Goal: Information Seeking & Learning: Find specific page/section

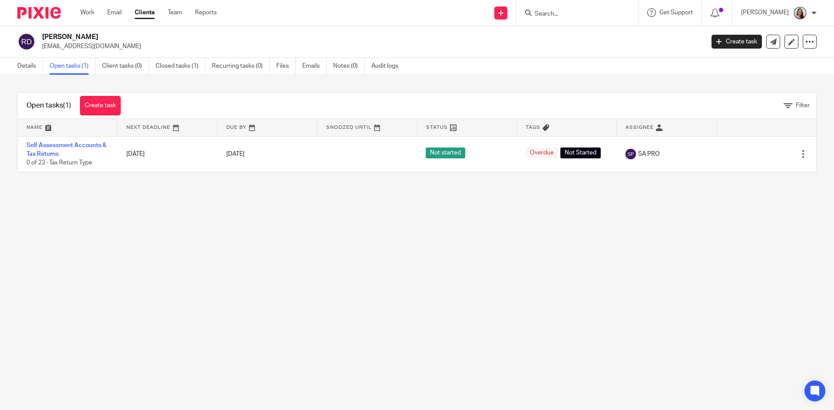
click at [565, 16] on input "Search" at bounding box center [573, 14] width 78 height 8
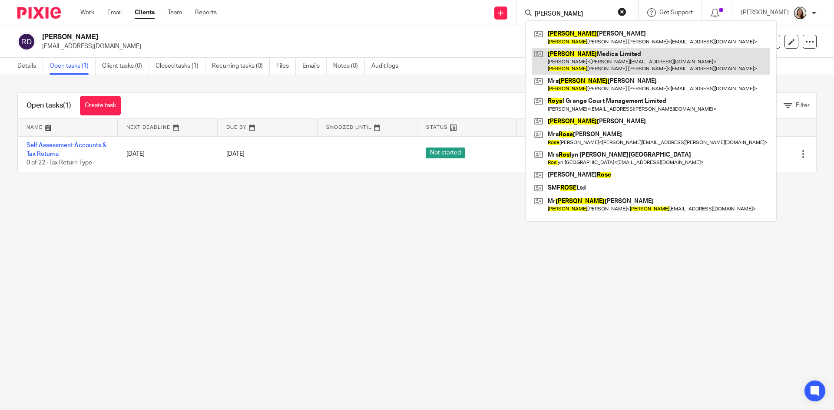
type input "[PERSON_NAME]"
click at [625, 61] on link at bounding box center [651, 61] width 238 height 27
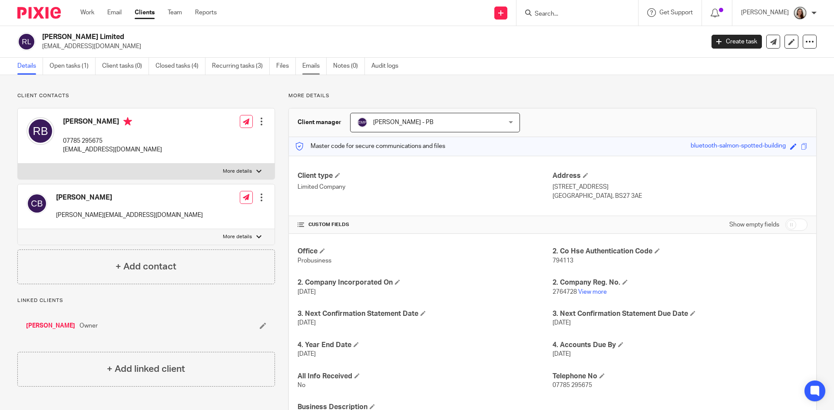
click at [321, 70] on link "Emails" at bounding box center [314, 66] width 24 height 17
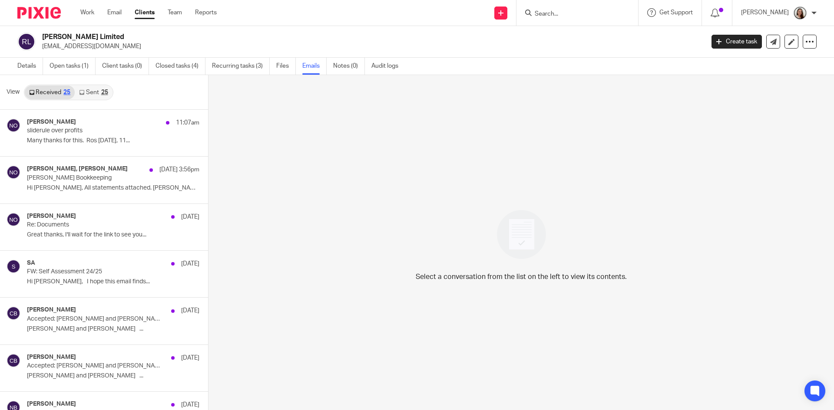
click at [95, 91] on link "Sent 25" at bounding box center [93, 93] width 37 height 14
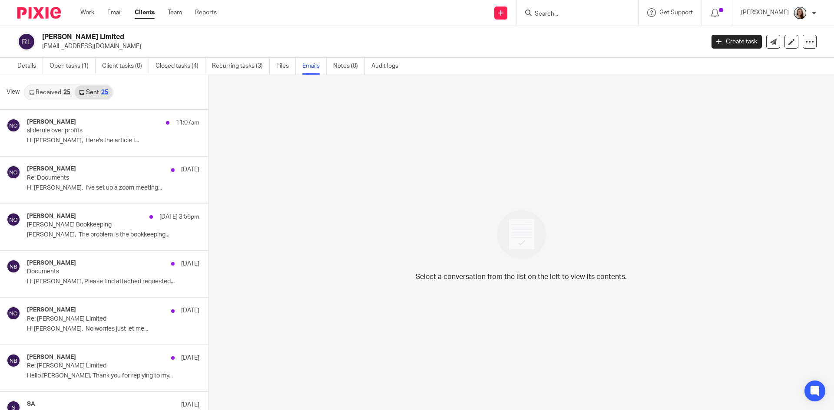
scroll to position [1, 0]
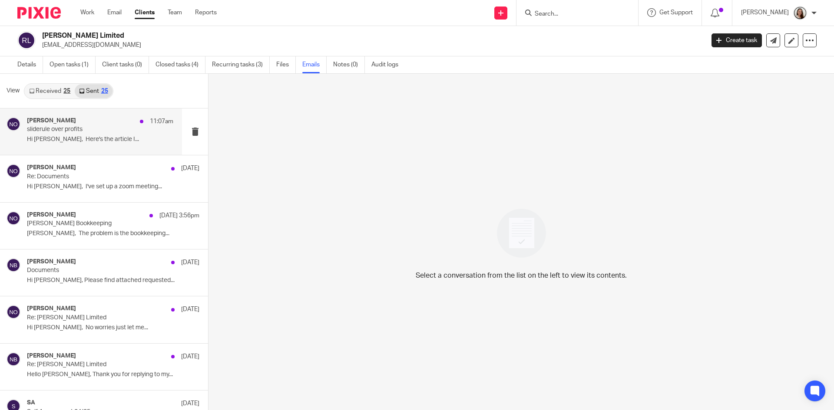
click at [90, 132] on p "sliderule over profits" at bounding box center [85, 129] width 117 height 7
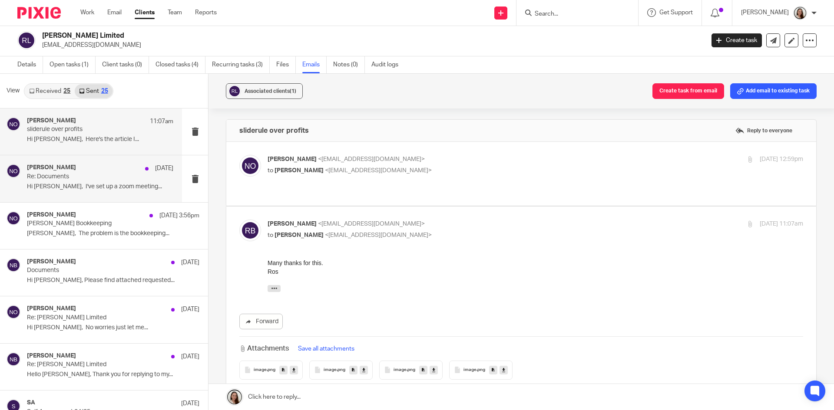
scroll to position [0, 0]
click at [68, 172] on h4 "[PERSON_NAME]" at bounding box center [51, 167] width 49 height 7
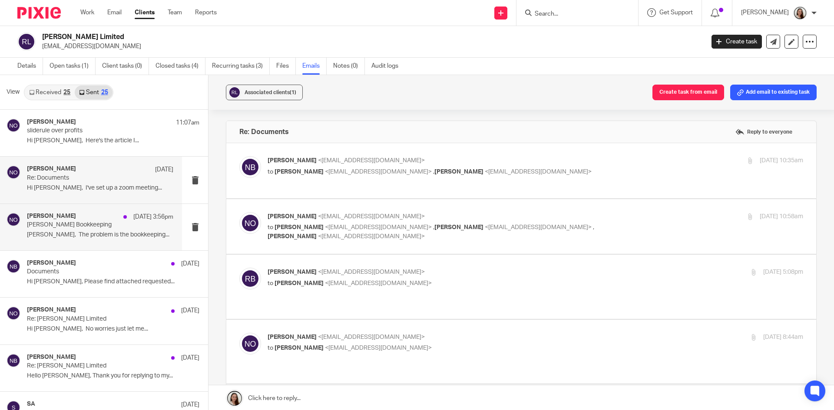
click at [86, 224] on p "Rosa Medica Bookkeeping" at bounding box center [85, 224] width 117 height 7
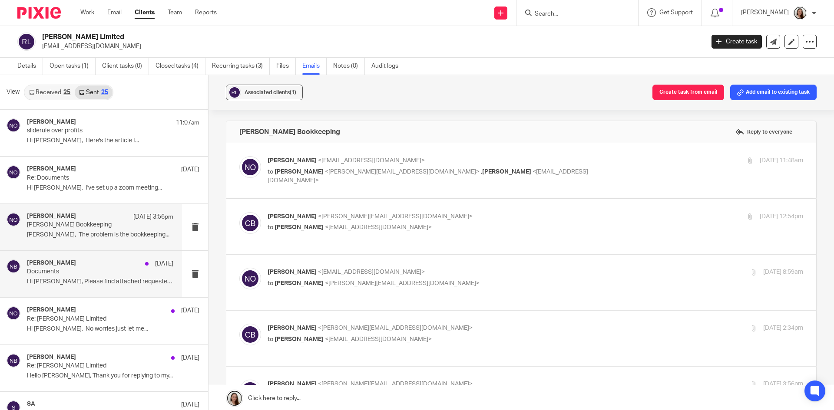
click at [67, 274] on p "Documents" at bounding box center [85, 271] width 117 height 7
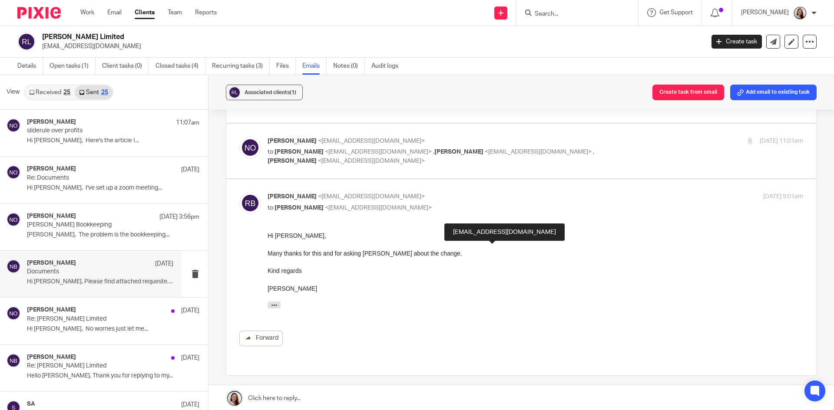
scroll to position [148, 0]
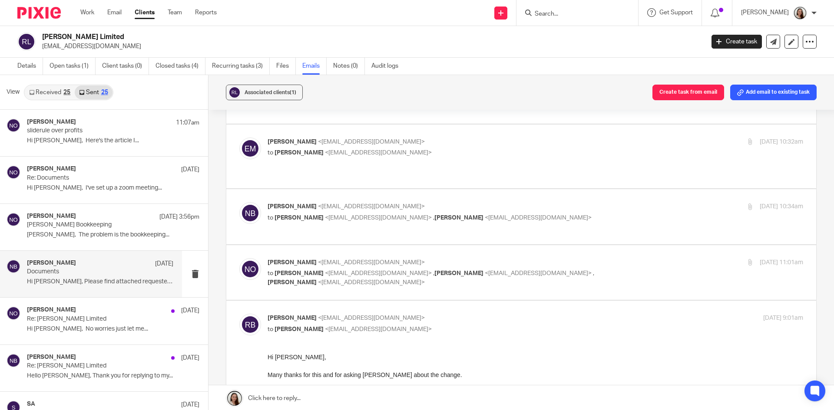
click at [499, 269] on p "to Nas Bashir <nasbashir@probusinessuk.com> , Ros Blackwell <rblackwell@compani…" at bounding box center [445, 278] width 357 height 18
checkbox input "true"
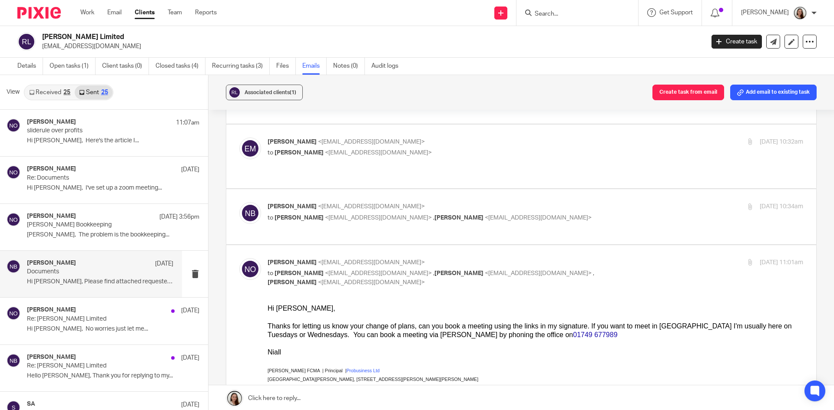
scroll to position [0, 0]
click at [485, 215] on span "<niallodriscoll@probusinessuk.com>" at bounding box center [538, 218] width 107 height 6
checkbox input "true"
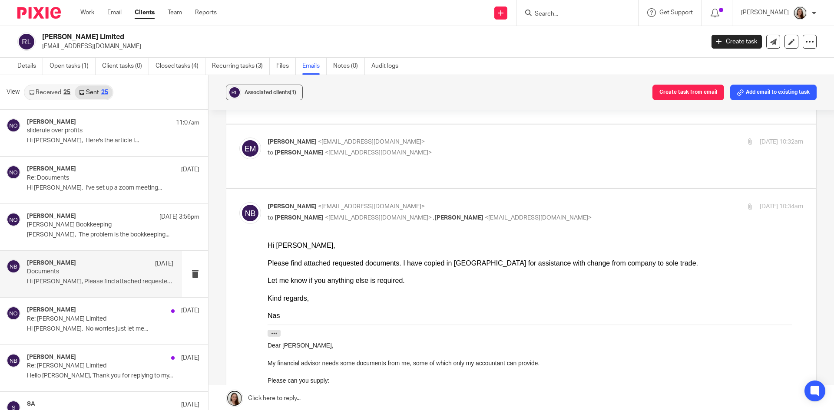
scroll to position [105, 0]
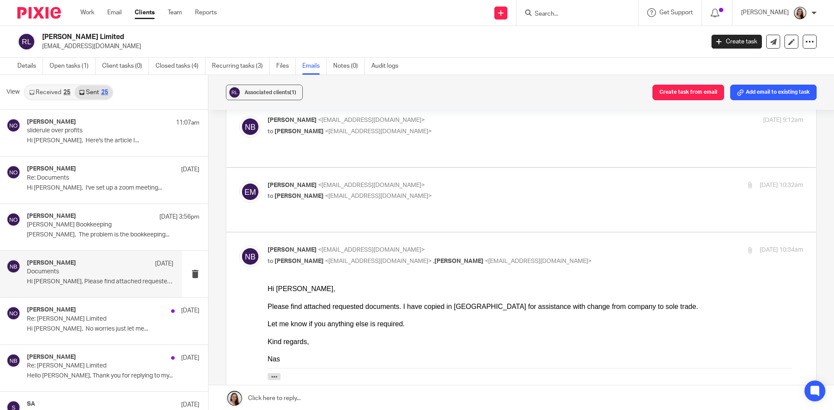
click at [470, 192] on p "to Nas Bashir <nasbashir@probusinessuk.com>" at bounding box center [445, 196] width 357 height 9
checkbox input "true"
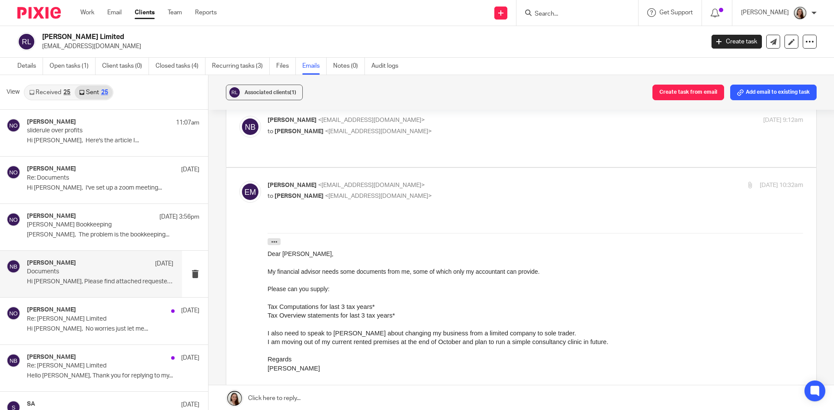
scroll to position [62, 0]
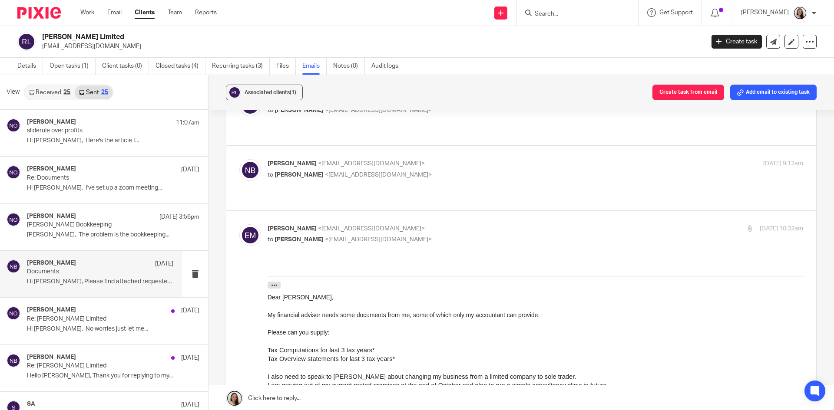
click at [479, 181] on div "Nas Bashir <nasbashir@probusinessuk.com> to Erik Molnar <erikmolnar@probusiness…" at bounding box center [534, 170] width 535 height 22
checkbox input "true"
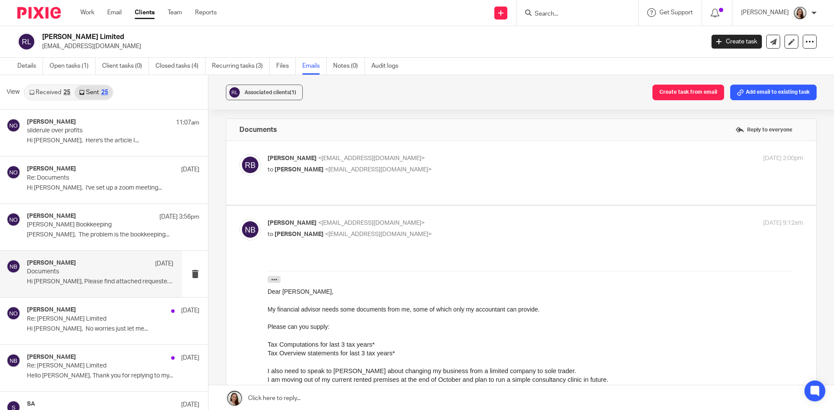
scroll to position [0, 0]
click at [465, 176] on p "to Nas Bashir <nasbashir@probusinessuk.com>" at bounding box center [445, 172] width 357 height 9
checkbox input "true"
